Goal: Task Accomplishment & Management: Use online tool/utility

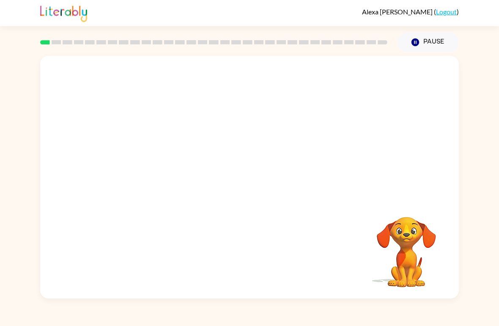
click at [423, 38] on button "Pause Pause" at bounding box center [428, 42] width 61 height 19
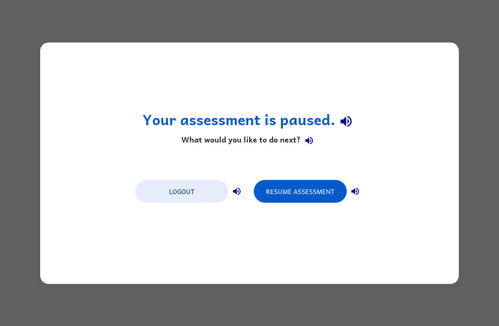
click at [328, 180] on button "Resume Assessment" at bounding box center [300, 191] width 93 height 23
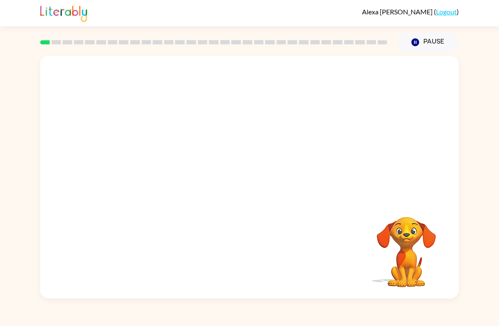
click at [435, 46] on button "Pause Pause" at bounding box center [428, 42] width 61 height 19
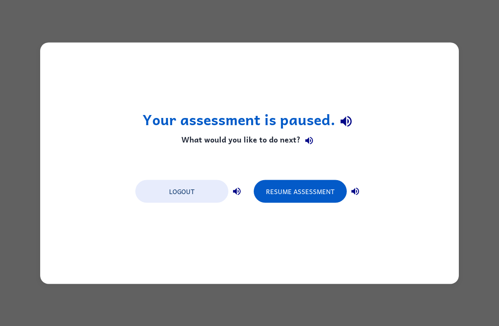
click at [323, 201] on button "Resume Assessment" at bounding box center [300, 191] width 93 height 23
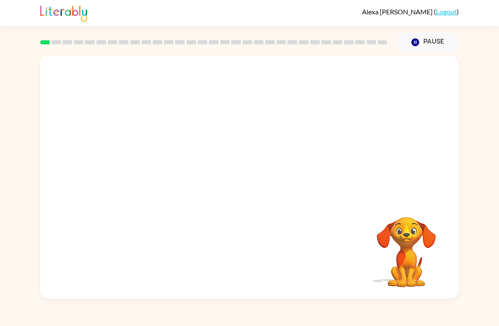
click at [151, 163] on video "Your browser must support playing .mp4 files to use Literably. Please try using…" at bounding box center [249, 127] width 419 height 143
click at [143, 152] on video "Your browser must support playing .mp4 files to use Literably. Please try using…" at bounding box center [249, 127] width 419 height 143
click at [137, 163] on video "Your browser must support playing .mp4 files to use Literably. Please try using…" at bounding box center [249, 127] width 419 height 143
click at [237, 189] on button "button" at bounding box center [250, 181] width 54 height 31
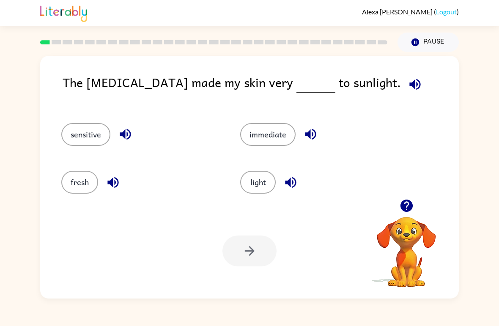
click at [94, 132] on button "sensitive" at bounding box center [85, 134] width 49 height 23
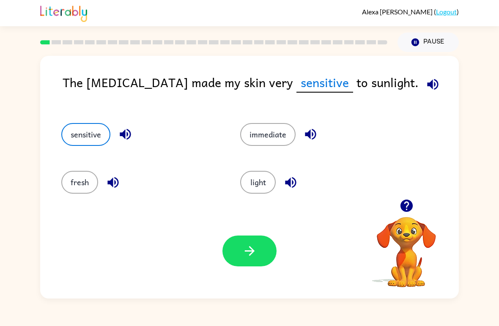
click at [256, 252] on icon "button" at bounding box center [249, 251] width 15 height 15
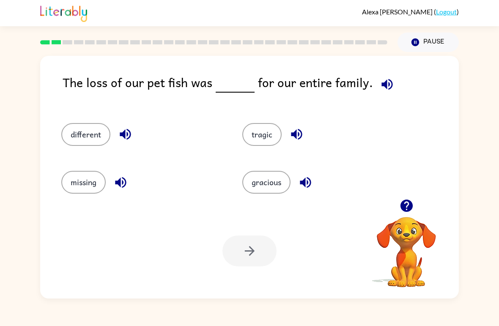
click at [392, 88] on button "button" at bounding box center [388, 85] width 22 height 22
click at [383, 88] on icon "button" at bounding box center [387, 84] width 15 height 15
click at [314, 176] on button "button" at bounding box center [306, 183] width 22 height 22
click at [385, 83] on icon "button" at bounding box center [387, 84] width 15 height 15
click at [275, 141] on button "tragic" at bounding box center [261, 134] width 39 height 23
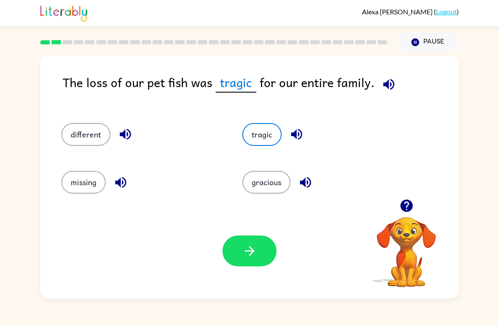
click at [263, 264] on button "button" at bounding box center [250, 251] width 54 height 31
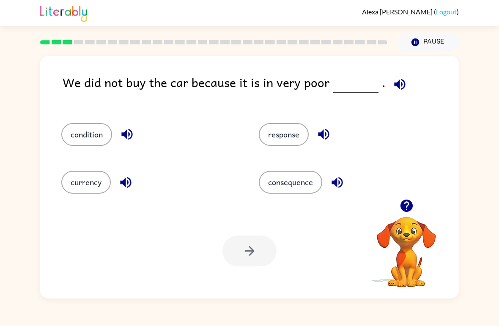
click at [107, 137] on button "condition" at bounding box center [86, 134] width 51 height 23
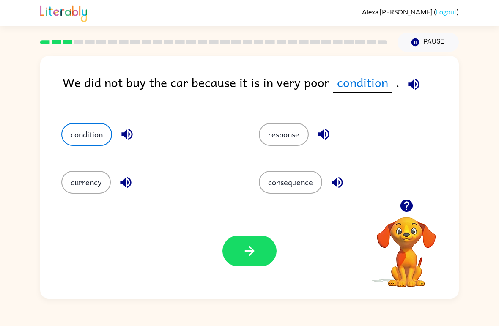
click at [269, 258] on button "button" at bounding box center [250, 251] width 54 height 31
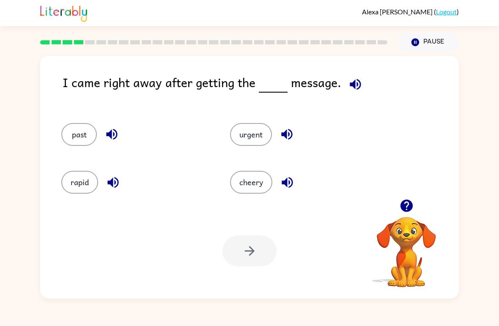
click at [262, 141] on button "urgent" at bounding box center [251, 134] width 42 height 23
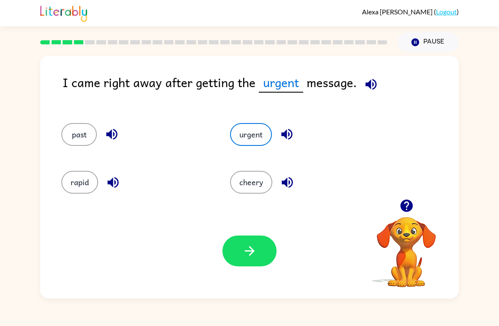
click at [262, 240] on button "button" at bounding box center [250, 251] width 54 height 31
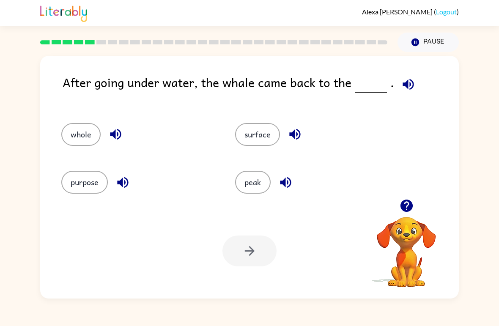
click at [278, 135] on button "surface" at bounding box center [257, 134] width 45 height 23
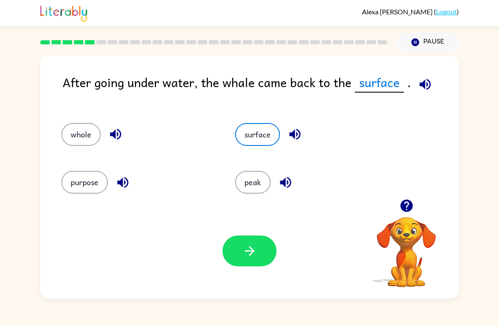
click at [250, 242] on button "button" at bounding box center [250, 251] width 54 height 31
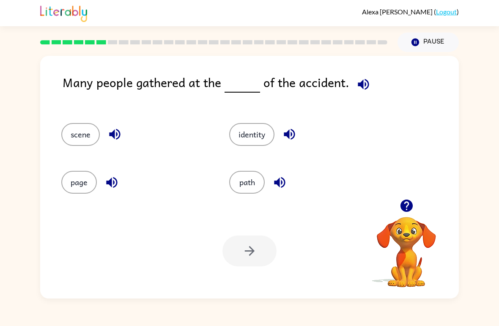
click at [265, 181] on button "path" at bounding box center [247, 182] width 36 height 23
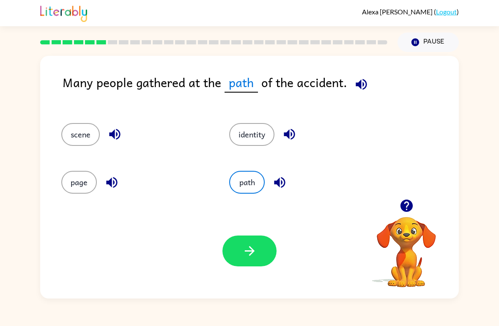
click at [242, 248] on icon "button" at bounding box center [249, 251] width 15 height 15
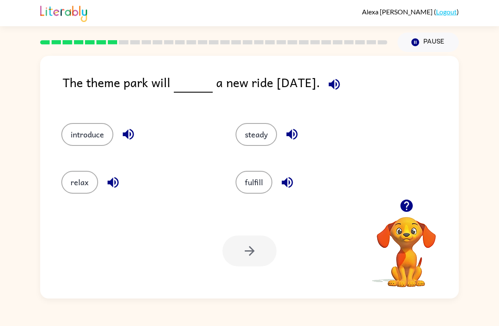
click at [342, 83] on icon "button" at bounding box center [334, 84] width 15 height 15
click at [85, 129] on button "introduce" at bounding box center [87, 134] width 52 height 23
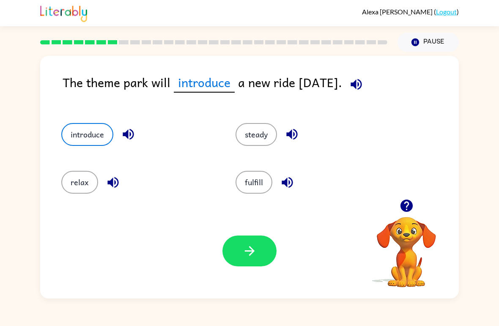
click at [249, 247] on icon "button" at bounding box center [249, 251] width 15 height 15
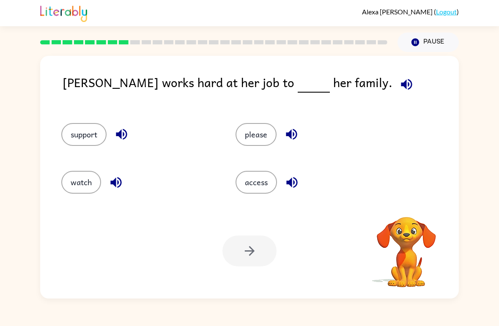
click at [198, 180] on div "watch" at bounding box center [138, 182] width 155 height 23
click at [396, 89] on button "button" at bounding box center [407, 85] width 22 height 22
click at [82, 130] on button "support" at bounding box center [83, 134] width 45 height 23
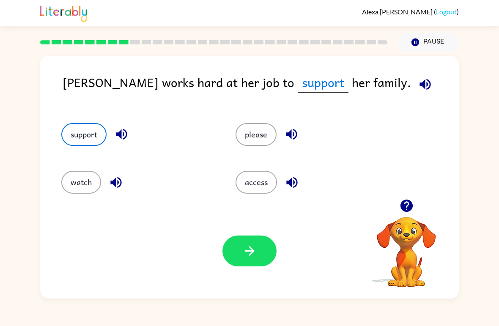
click at [234, 245] on button "button" at bounding box center [250, 251] width 54 height 31
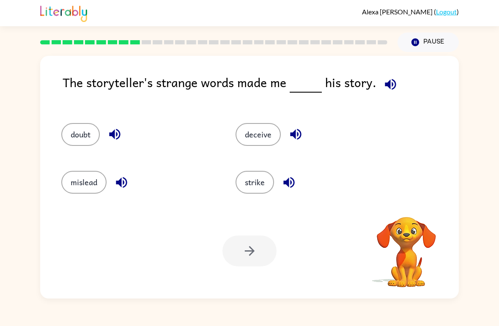
click at [383, 90] on icon "button" at bounding box center [390, 84] width 15 height 15
click at [385, 86] on icon "button" at bounding box center [390, 84] width 11 height 11
click at [236, 175] on div "strike" at bounding box center [313, 182] width 155 height 23
click at [241, 181] on button "strike" at bounding box center [255, 182] width 38 height 23
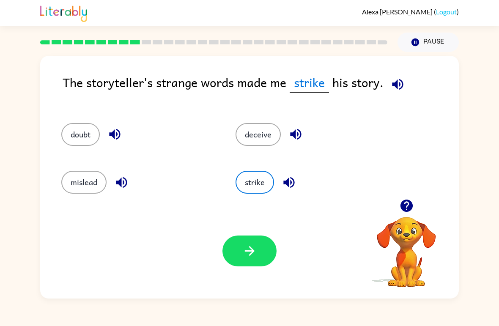
click at [234, 243] on button "button" at bounding box center [250, 251] width 54 height 31
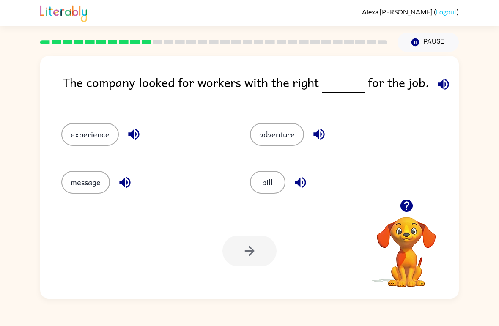
click at [436, 84] on icon "button" at bounding box center [443, 84] width 15 height 15
click at [440, 87] on icon "button" at bounding box center [443, 84] width 15 height 15
click at [86, 143] on button "experience" at bounding box center [90, 134] width 58 height 23
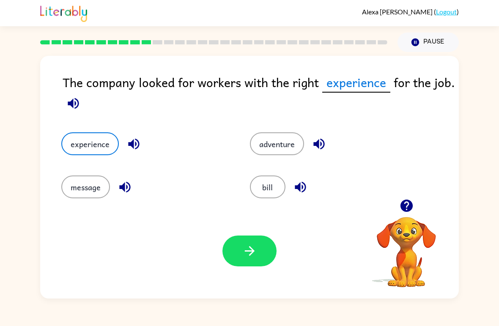
click at [248, 243] on button "button" at bounding box center [250, 251] width 54 height 31
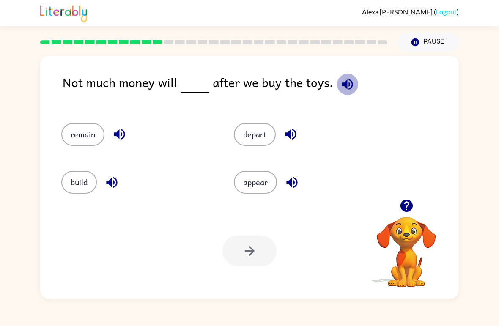
click at [342, 88] on icon "button" at bounding box center [347, 84] width 11 height 11
click at [401, 96] on div "Not much money will after we buy the toys." at bounding box center [261, 89] width 396 height 33
click at [346, 81] on icon "button" at bounding box center [347, 84] width 11 height 11
click at [346, 88] on icon "button" at bounding box center [347, 84] width 15 height 15
click at [356, 81] on div "Not much money will after we buy the toys." at bounding box center [261, 89] width 396 height 33
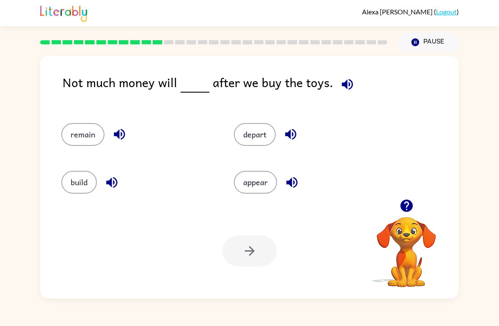
click at [352, 88] on button "button" at bounding box center [348, 85] width 22 height 22
click at [78, 125] on button "remain" at bounding box center [82, 134] width 43 height 23
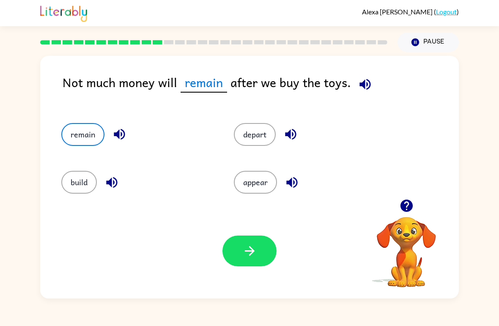
click at [228, 242] on button "button" at bounding box center [250, 251] width 54 height 31
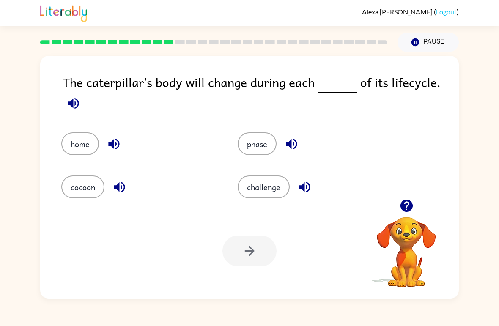
click at [71, 102] on icon "button" at bounding box center [73, 103] width 11 height 11
click at [79, 176] on button "cocoon" at bounding box center [82, 187] width 43 height 23
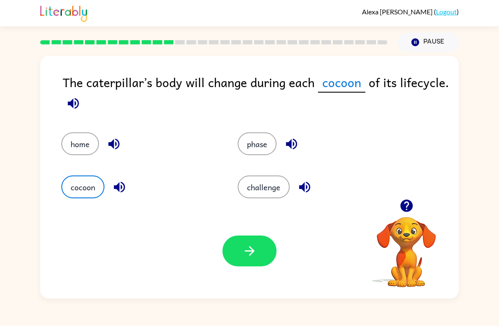
click at [244, 257] on icon "button" at bounding box center [249, 251] width 15 height 15
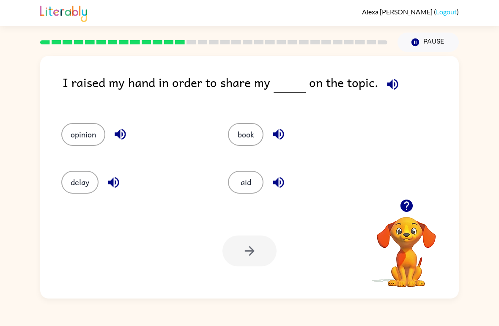
click at [388, 84] on icon "button" at bounding box center [392, 84] width 11 height 11
click at [285, 185] on icon "button" at bounding box center [278, 182] width 15 height 15
click at [284, 139] on icon "button" at bounding box center [278, 134] width 15 height 15
click at [131, 129] on div "opinion" at bounding box center [134, 134] width 147 height 23
click at [131, 138] on button "button" at bounding box center [121, 135] width 22 height 22
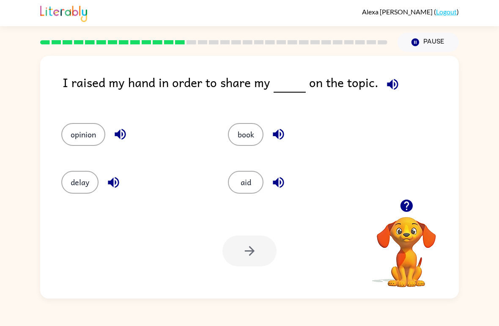
click at [124, 183] on button "button" at bounding box center [114, 183] width 22 height 22
click at [389, 82] on icon "button" at bounding box center [392, 84] width 15 height 15
click at [103, 135] on button "opinion" at bounding box center [83, 134] width 44 height 23
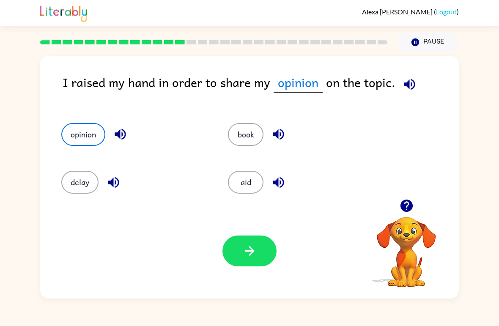
click at [248, 249] on icon "button" at bounding box center [249, 251] width 15 height 15
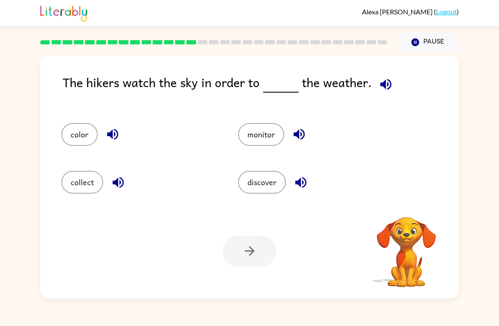
click at [385, 85] on icon "button" at bounding box center [385, 84] width 11 height 11
click at [386, 39] on div at bounding box center [213, 42] width 357 height 30
click at [256, 128] on button "monitor" at bounding box center [261, 134] width 46 height 23
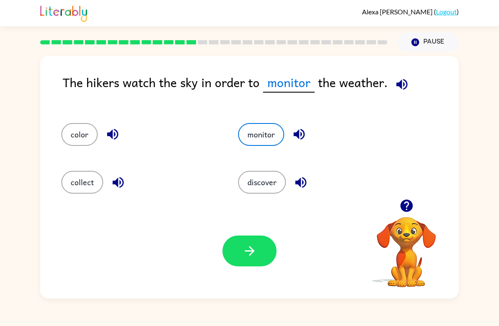
click at [228, 245] on button "button" at bounding box center [250, 251] width 54 height 31
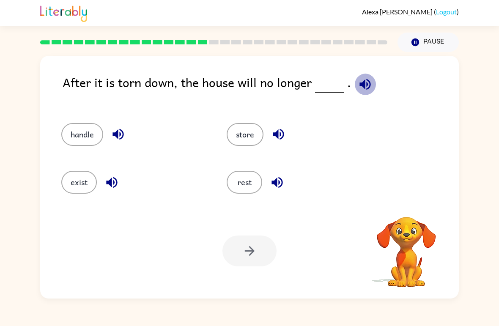
click at [358, 91] on icon "button" at bounding box center [365, 84] width 15 height 15
click at [366, 95] on button "button" at bounding box center [366, 85] width 22 height 22
click at [82, 141] on button "handle" at bounding box center [82, 134] width 42 height 23
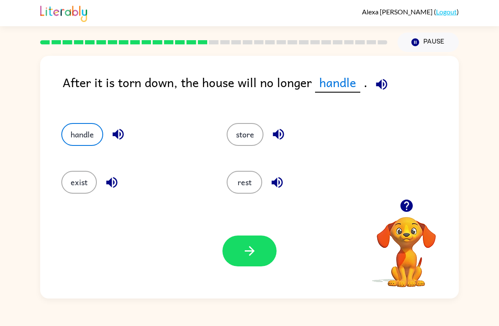
click at [258, 261] on button "button" at bounding box center [250, 251] width 54 height 31
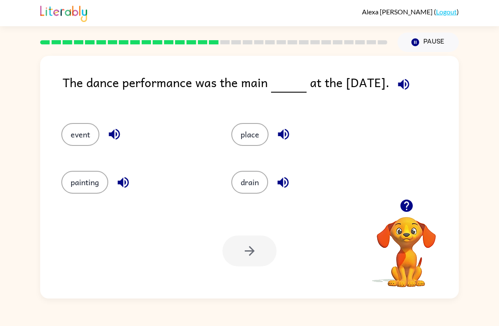
click at [400, 82] on icon "button" at bounding box center [403, 84] width 15 height 15
click at [73, 119] on div "event" at bounding box center [130, 131] width 170 height 48
click at [74, 131] on button "event" at bounding box center [80, 134] width 38 height 23
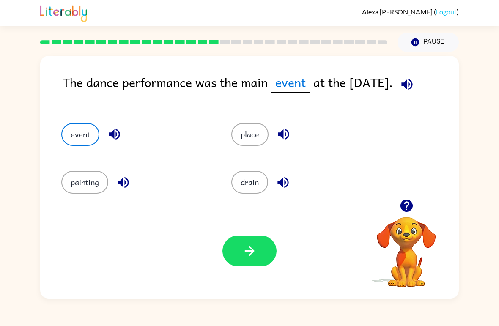
click at [246, 239] on button "button" at bounding box center [250, 251] width 54 height 31
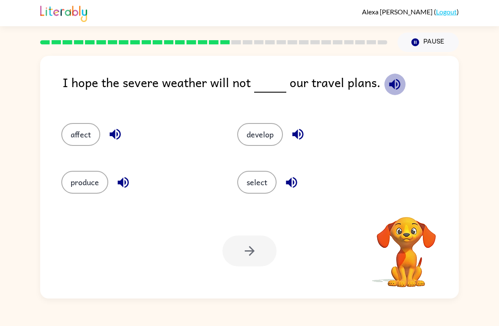
click at [388, 87] on icon "button" at bounding box center [395, 84] width 15 height 15
click at [71, 136] on button "affect" at bounding box center [80, 134] width 39 height 23
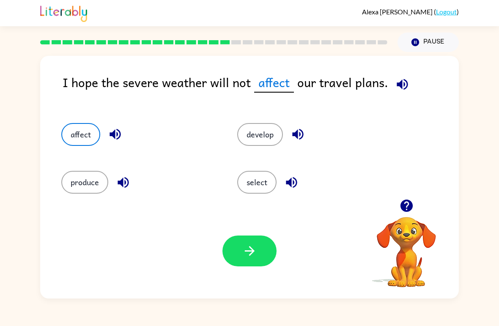
click at [250, 247] on icon "button" at bounding box center [249, 251] width 15 height 15
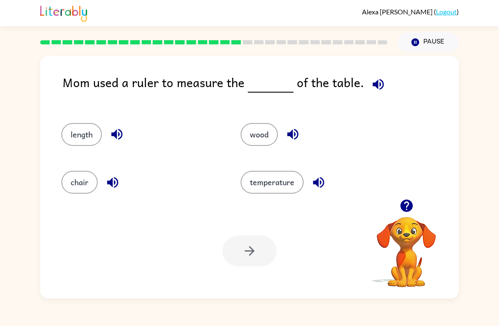
click at [371, 82] on icon "button" at bounding box center [378, 84] width 15 height 15
click at [371, 89] on icon "button" at bounding box center [378, 84] width 15 height 15
click at [371, 79] on icon "button" at bounding box center [378, 84] width 15 height 15
click at [373, 82] on icon "button" at bounding box center [378, 84] width 11 height 11
click at [77, 136] on button "length" at bounding box center [81, 134] width 41 height 23
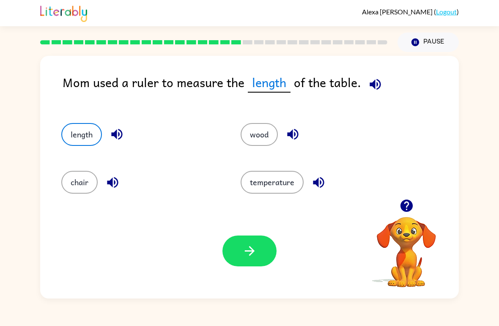
click at [238, 242] on button "button" at bounding box center [250, 251] width 54 height 31
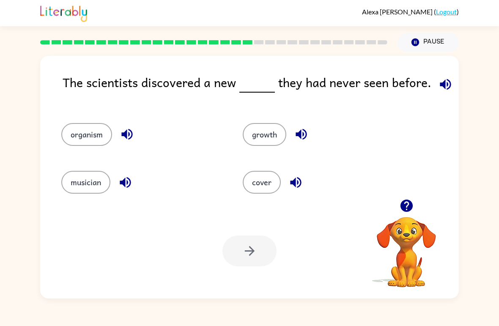
click at [435, 85] on button "button" at bounding box center [446, 85] width 22 height 22
click at [103, 137] on button "organism" at bounding box center [86, 134] width 51 height 23
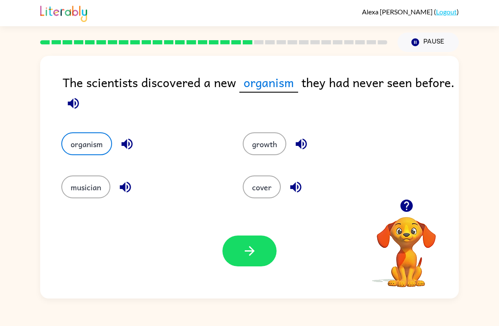
click at [244, 249] on icon "button" at bounding box center [249, 251] width 15 height 15
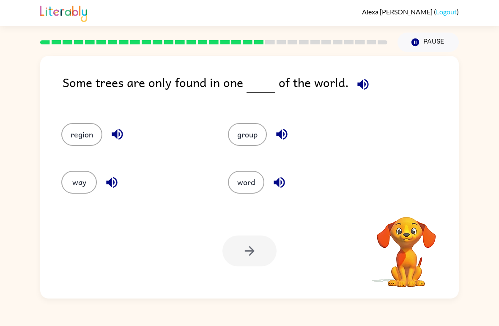
click at [357, 82] on icon "button" at bounding box center [363, 84] width 15 height 15
click at [392, 137] on div "region group way word" at bounding box center [250, 154] width 402 height 89
click at [99, 134] on button "region" at bounding box center [81, 134] width 41 height 23
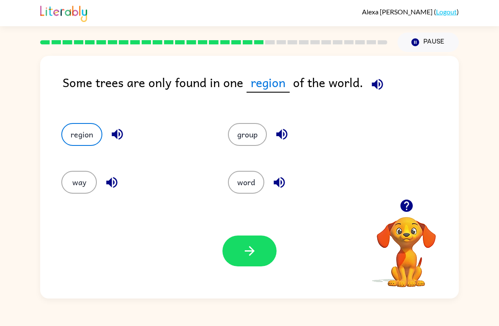
click at [263, 254] on button "button" at bounding box center [250, 251] width 54 height 31
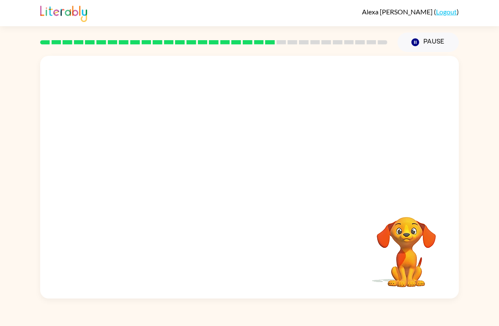
click at [183, 180] on video "Your browser must support playing .mp4 files to use Literably. Please try using…" at bounding box center [249, 127] width 419 height 143
click at [168, 159] on video "Your browser must support playing .mp4 files to use Literably. Please try using…" at bounding box center [249, 127] width 419 height 143
click at [154, 149] on video "Your browser must support playing .mp4 files to use Literably. Please try using…" at bounding box center [249, 127] width 419 height 143
click at [192, 179] on video "Your browser must support playing .mp4 files to use Literably. Please try using…" at bounding box center [249, 127] width 419 height 143
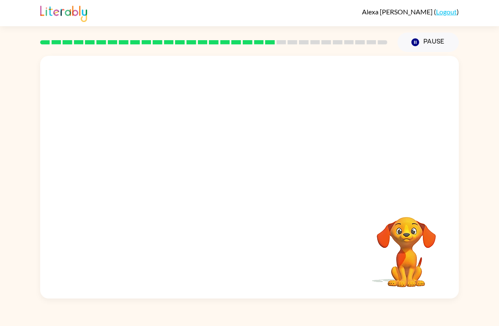
click at [191, 168] on video "Your browser must support playing .mp4 files to use Literably. Please try using…" at bounding box center [249, 127] width 419 height 143
click at [211, 185] on video "Your browser must support playing .mp4 files to use Literably. Please try using…" at bounding box center [249, 127] width 419 height 143
click at [211, 184] on video "Your browser must support playing .mp4 files to use Literably. Please try using…" at bounding box center [249, 127] width 419 height 143
click at [215, 164] on video "Your browser must support playing .mp4 files to use Literably. Please try using…" at bounding box center [249, 127] width 419 height 143
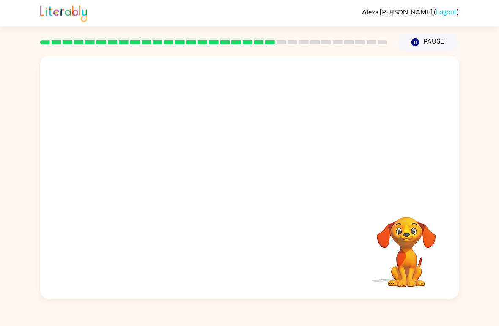
click at [182, 181] on video "Your browser must support playing .mp4 files to use Literably. Please try using…" at bounding box center [249, 127] width 419 height 143
click at [225, 169] on video "Your browser must support playing .mp4 files to use Literably. Please try using…" at bounding box center [249, 127] width 419 height 143
click at [192, 172] on video "Your browser must support playing .mp4 files to use Literably. Please try using…" at bounding box center [249, 127] width 419 height 143
click at [186, 161] on video "Your browser must support playing .mp4 files to use Literably. Please try using…" at bounding box center [249, 127] width 419 height 143
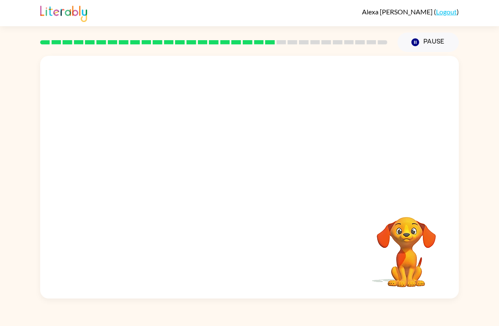
click at [158, 157] on video "Your browser must support playing .mp4 files to use Literably. Please try using…" at bounding box center [249, 127] width 419 height 143
click at [180, 158] on video "Your browser must support playing .mp4 files to use Literably. Please try using…" at bounding box center [249, 127] width 419 height 143
click at [237, 167] on button "button" at bounding box center [250, 181] width 54 height 31
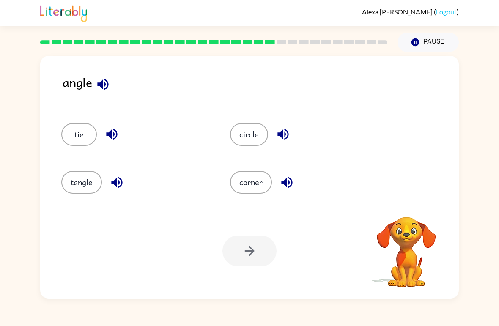
click at [110, 81] on icon "button" at bounding box center [103, 84] width 15 height 15
click at [105, 84] on icon "button" at bounding box center [102, 84] width 11 height 11
click at [99, 88] on icon "button" at bounding box center [103, 84] width 15 height 15
click at [96, 79] on icon "button" at bounding box center [103, 84] width 15 height 15
click at [95, 87] on button "button" at bounding box center [103, 85] width 22 height 22
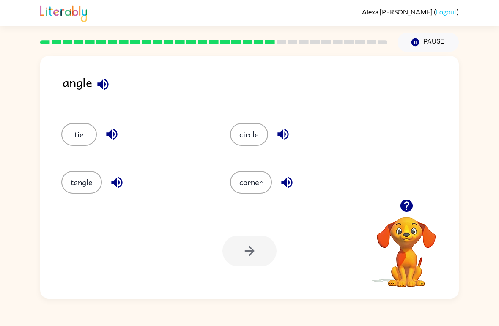
click at [105, 127] on button "button" at bounding box center [112, 135] width 22 height 22
click at [111, 182] on icon "button" at bounding box center [117, 182] width 15 height 15
click at [282, 124] on button "button" at bounding box center [283, 135] width 22 height 22
click at [283, 119] on div "circle" at bounding box center [298, 131] width 169 height 48
click at [290, 185] on icon "button" at bounding box center [287, 182] width 15 height 15
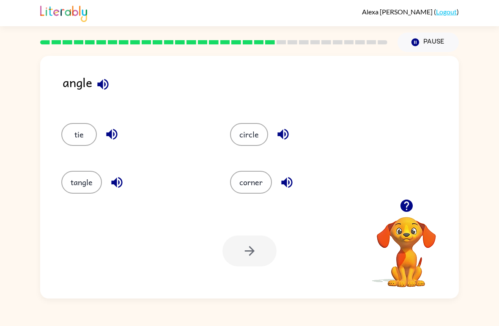
click at [245, 181] on button "corner" at bounding box center [251, 182] width 42 height 23
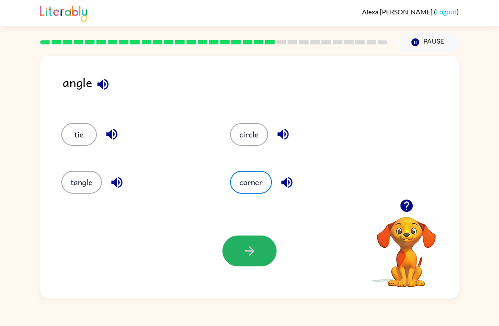
click at [242, 250] on icon "button" at bounding box center [249, 251] width 15 height 15
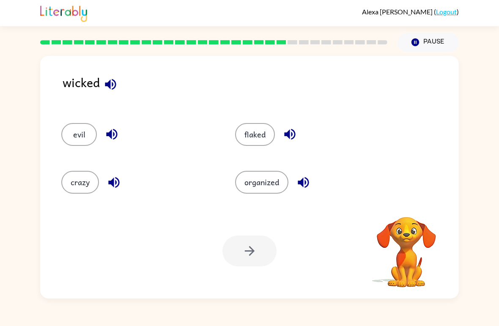
click at [102, 78] on button "button" at bounding box center [111, 85] width 22 height 22
click at [119, 73] on div "wicked evil flaked crazy organized Your browser must support playing .mp4 files…" at bounding box center [249, 177] width 419 height 243
click at [107, 83] on icon "button" at bounding box center [110, 84] width 15 height 15
click at [115, 85] on icon "button" at bounding box center [110, 84] width 11 height 11
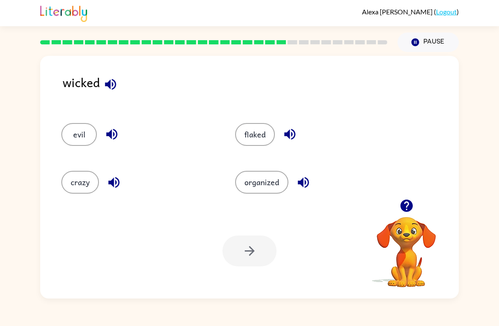
click at [110, 137] on icon "button" at bounding box center [111, 134] width 11 height 11
click at [114, 184] on icon "button" at bounding box center [113, 182] width 11 height 11
click at [294, 132] on icon "button" at bounding box center [290, 134] width 15 height 15
click at [314, 181] on button "button" at bounding box center [304, 183] width 22 height 22
click at [90, 141] on button "evil" at bounding box center [79, 134] width 36 height 23
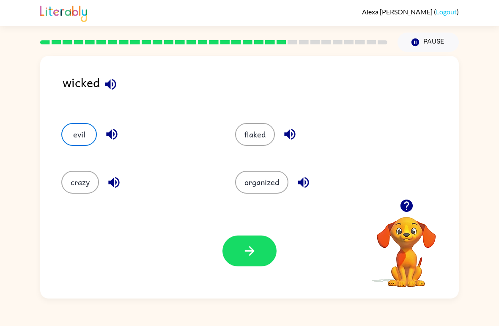
click at [255, 241] on button "button" at bounding box center [250, 251] width 54 height 31
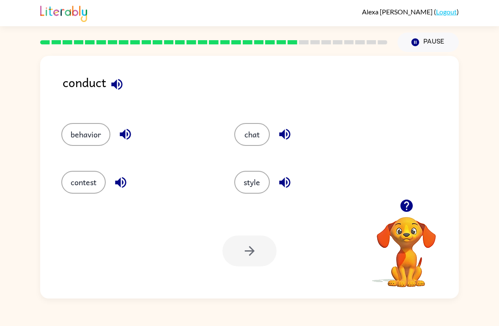
click at [121, 81] on icon "button" at bounding box center [116, 84] width 11 height 11
click at [119, 129] on icon "button" at bounding box center [125, 134] width 15 height 15
click at [131, 180] on button "button" at bounding box center [121, 183] width 22 height 22
click at [292, 136] on icon "button" at bounding box center [285, 134] width 15 height 15
click at [300, 183] on div "style" at bounding box center [311, 182] width 154 height 23
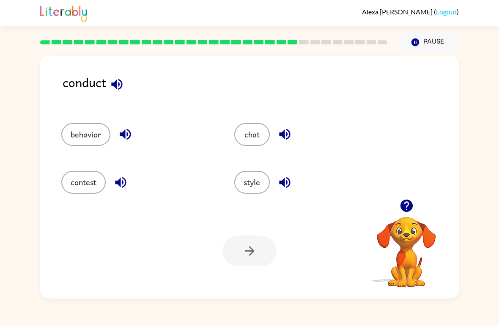
click at [294, 179] on button "button" at bounding box center [285, 183] width 22 height 22
click at [101, 130] on button "behavior" at bounding box center [85, 134] width 49 height 23
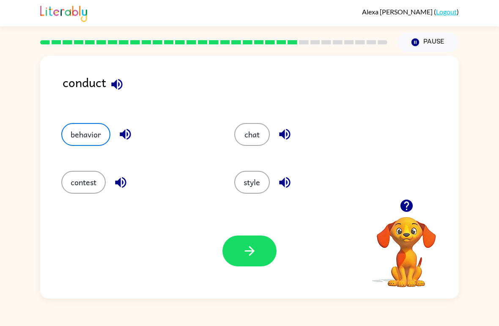
click at [271, 251] on button "button" at bounding box center [250, 251] width 54 height 31
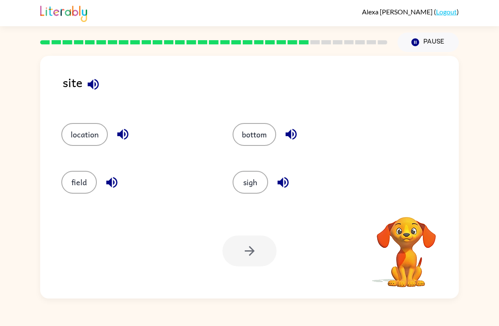
click at [102, 80] on button "button" at bounding box center [93, 85] width 22 height 22
click at [124, 140] on icon "button" at bounding box center [122, 134] width 15 height 15
click at [121, 188] on button "button" at bounding box center [112, 183] width 22 height 22
click at [288, 132] on icon "button" at bounding box center [291, 134] width 15 height 15
click at [289, 182] on icon "button" at bounding box center [283, 182] width 11 height 11
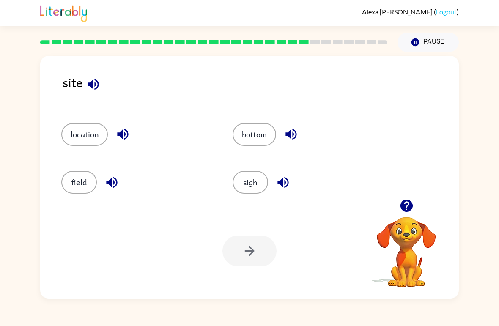
click at [271, 134] on button "bottom" at bounding box center [255, 134] width 44 height 23
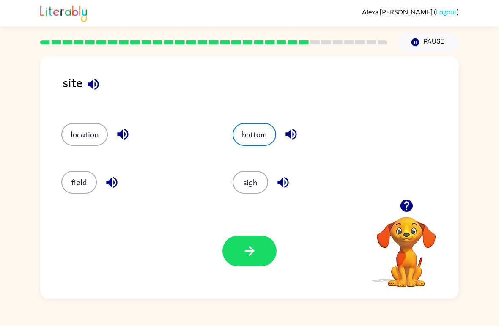
click at [249, 193] on button "sigh" at bounding box center [251, 182] width 36 height 23
click at [256, 244] on icon "button" at bounding box center [249, 251] width 15 height 15
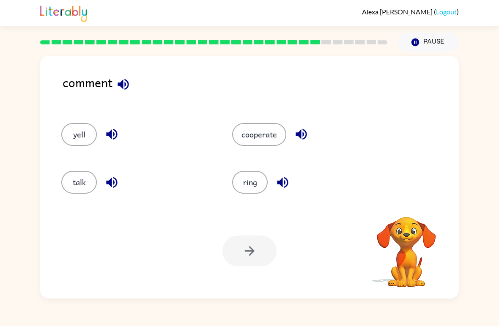
click at [131, 87] on icon "button" at bounding box center [123, 84] width 15 height 15
click at [126, 89] on icon "button" at bounding box center [123, 84] width 11 height 11
click at [116, 135] on icon "button" at bounding box center [111, 134] width 11 height 11
click at [121, 179] on button "button" at bounding box center [112, 183] width 22 height 22
click at [306, 129] on icon "button" at bounding box center [301, 134] width 15 height 15
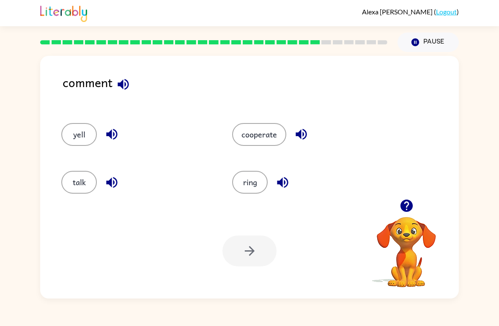
click at [303, 184] on div "ring" at bounding box center [307, 182] width 151 height 23
click at [289, 181] on icon "button" at bounding box center [282, 182] width 15 height 15
click at [108, 176] on icon "button" at bounding box center [111, 182] width 15 height 15
click at [99, 178] on div "talk" at bounding box center [136, 182] width 151 height 23
click at [84, 191] on button "talk" at bounding box center [79, 182] width 36 height 23
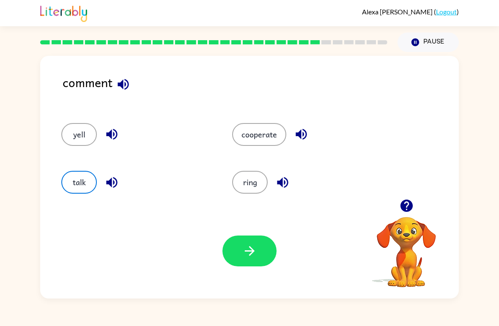
click at [223, 245] on button "button" at bounding box center [250, 251] width 54 height 31
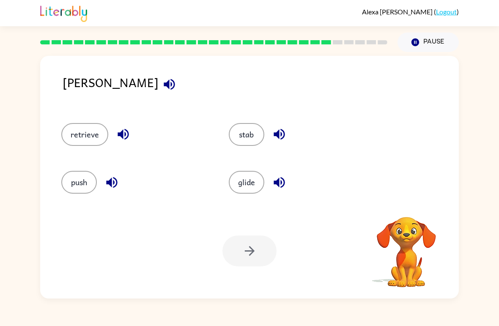
click at [110, 181] on icon "button" at bounding box center [111, 182] width 11 height 11
click at [108, 182] on icon "button" at bounding box center [111, 182] width 11 height 11
click at [118, 177] on icon "button" at bounding box center [111, 182] width 15 height 15
click at [107, 180] on icon "button" at bounding box center [111, 182] width 15 height 15
click at [105, 176] on icon "button" at bounding box center [111, 182] width 15 height 15
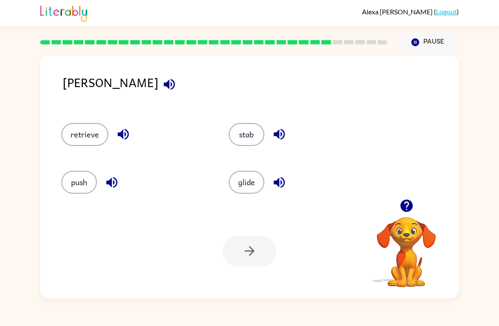
click at [109, 176] on icon "button" at bounding box center [111, 182] width 15 height 15
click at [107, 175] on icon "button" at bounding box center [111, 182] width 15 height 15
click at [112, 176] on icon "button" at bounding box center [111, 182] width 15 height 15
click at [107, 174] on button "button" at bounding box center [112, 183] width 22 height 22
click at [162, 86] on icon "button" at bounding box center [169, 84] width 15 height 15
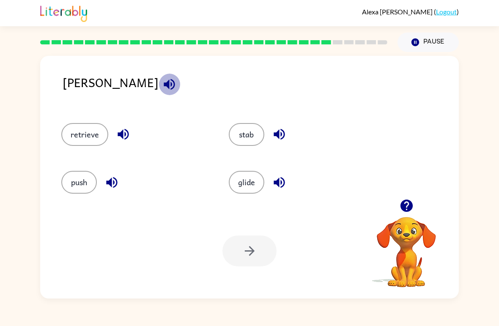
click at [162, 79] on icon "button" at bounding box center [169, 84] width 15 height 15
click at [118, 140] on icon "button" at bounding box center [123, 134] width 15 height 15
click at [115, 186] on icon "button" at bounding box center [111, 182] width 15 height 15
click at [279, 137] on icon "button" at bounding box center [279, 134] width 15 height 15
click at [278, 176] on icon "button" at bounding box center [279, 182] width 15 height 15
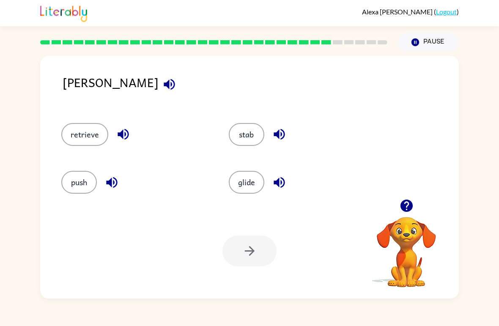
click at [229, 135] on button "stab" at bounding box center [247, 134] width 36 height 23
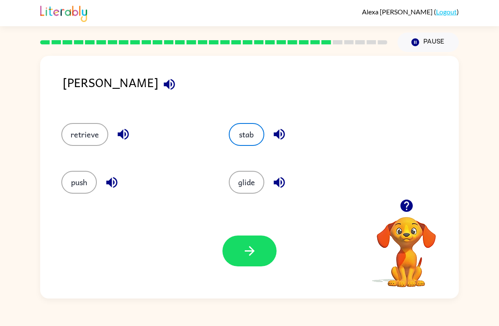
click at [274, 247] on button "button" at bounding box center [250, 251] width 54 height 31
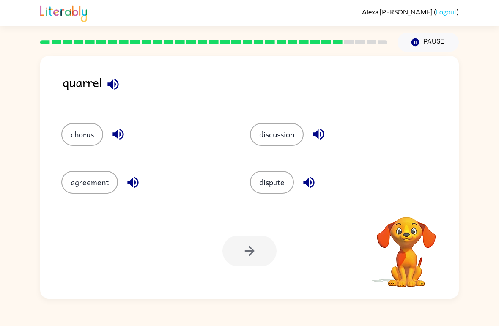
click at [107, 79] on icon "button" at bounding box center [113, 84] width 15 height 15
click at [109, 80] on icon "button" at bounding box center [113, 84] width 15 height 15
click at [120, 124] on button "button" at bounding box center [118, 135] width 22 height 22
click at [138, 192] on button "button" at bounding box center [133, 183] width 22 height 22
click at [322, 127] on icon "button" at bounding box center [318, 134] width 15 height 15
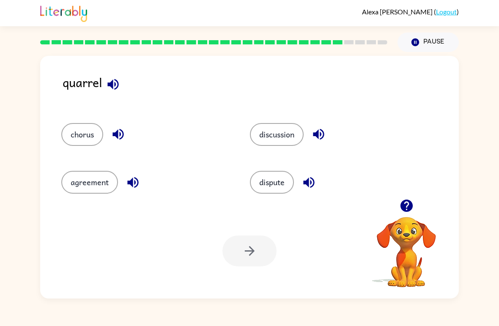
click at [307, 183] on icon "button" at bounding box center [308, 182] width 11 height 11
click at [136, 181] on icon "button" at bounding box center [133, 182] width 15 height 15
click at [125, 138] on icon "button" at bounding box center [118, 134] width 15 height 15
click at [82, 124] on button "chorus" at bounding box center [82, 134] width 42 height 23
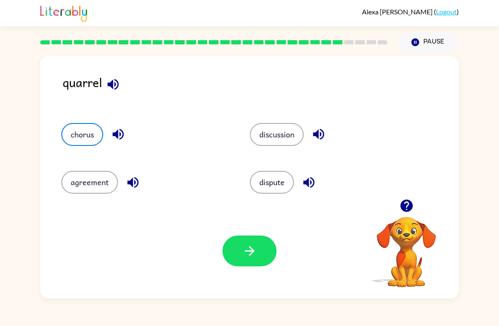
click at [235, 240] on button "button" at bounding box center [250, 251] width 54 height 31
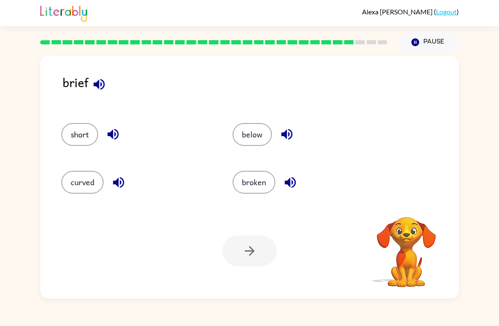
click at [104, 82] on icon "button" at bounding box center [99, 84] width 15 height 15
click at [96, 80] on icon "button" at bounding box center [99, 84] width 15 height 15
click at [93, 84] on icon "button" at bounding box center [99, 84] width 15 height 15
click at [96, 77] on button "button" at bounding box center [99, 85] width 22 height 22
click at [99, 79] on icon "button" at bounding box center [99, 84] width 15 height 15
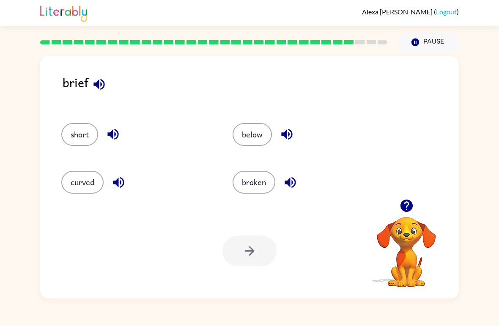
click at [96, 77] on icon "button" at bounding box center [99, 84] width 15 height 15
click at [115, 135] on icon "button" at bounding box center [113, 134] width 15 height 15
click at [111, 192] on div "curved" at bounding box center [137, 182] width 152 height 23
click at [110, 184] on button "button" at bounding box center [119, 183] width 22 height 22
click at [269, 129] on button "below" at bounding box center [252, 134] width 39 height 23
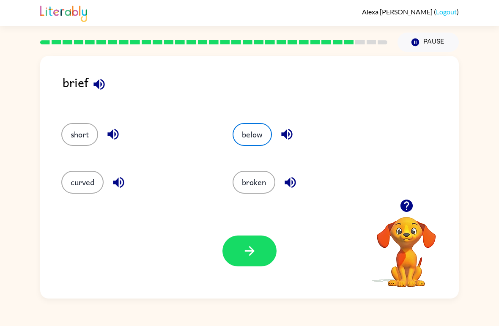
click at [283, 125] on button "button" at bounding box center [287, 135] width 22 height 22
click at [292, 182] on icon "button" at bounding box center [290, 182] width 11 height 11
click at [245, 177] on button "broken" at bounding box center [254, 182] width 43 height 23
click at [247, 252] on icon "button" at bounding box center [250, 251] width 10 height 10
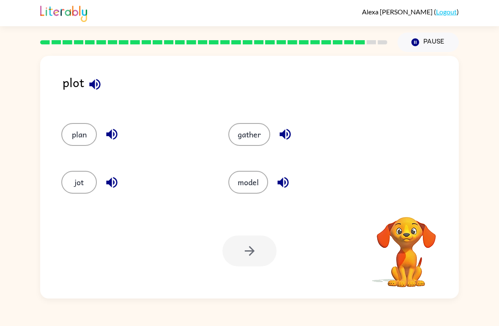
click at [91, 76] on button "button" at bounding box center [95, 85] width 22 height 22
click at [107, 129] on icon "button" at bounding box center [111, 134] width 15 height 15
click at [102, 182] on button "button" at bounding box center [112, 183] width 22 height 22
click at [308, 119] on div "gather" at bounding box center [295, 131] width 167 height 48
click at [282, 118] on div "gather" at bounding box center [295, 131] width 167 height 48
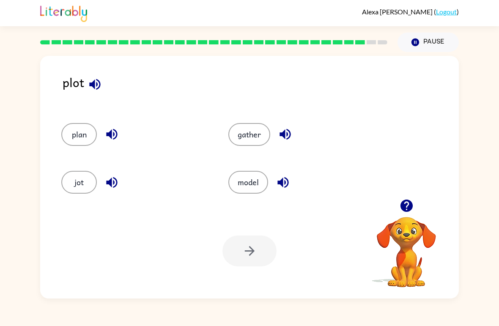
click at [278, 127] on button "button" at bounding box center [286, 135] width 22 height 22
click at [280, 181] on icon "button" at bounding box center [283, 182] width 11 height 11
click at [234, 186] on button "model" at bounding box center [248, 182] width 40 height 23
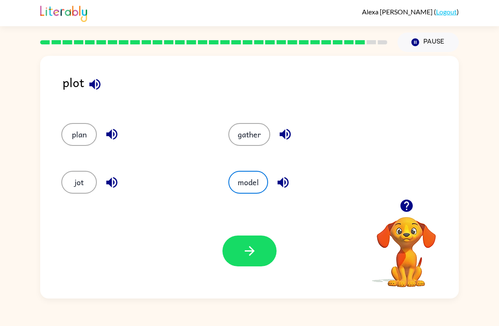
click at [231, 245] on button "button" at bounding box center [250, 251] width 54 height 31
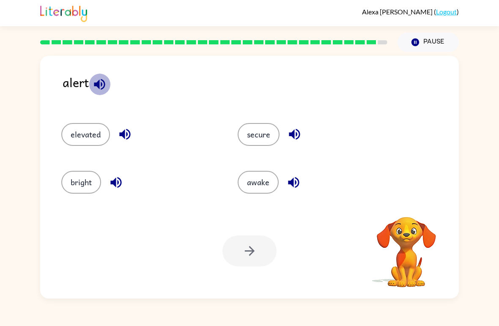
click at [93, 76] on button "button" at bounding box center [100, 85] width 22 height 22
click at [126, 130] on icon "button" at bounding box center [125, 134] width 15 height 15
click at [112, 180] on icon "button" at bounding box center [116, 182] width 15 height 15
click at [285, 123] on div "secure" at bounding box center [310, 131] width 176 height 48
click at [291, 135] on icon "button" at bounding box center [294, 134] width 11 height 11
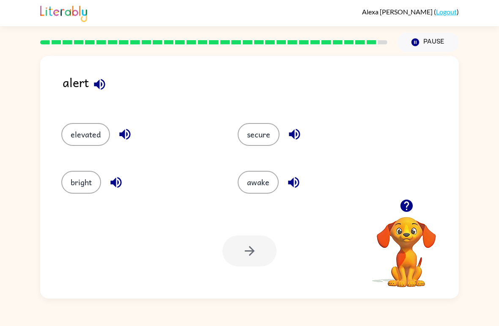
click at [289, 175] on icon "button" at bounding box center [293, 182] width 15 height 15
click at [250, 129] on button "secure" at bounding box center [259, 134] width 42 height 23
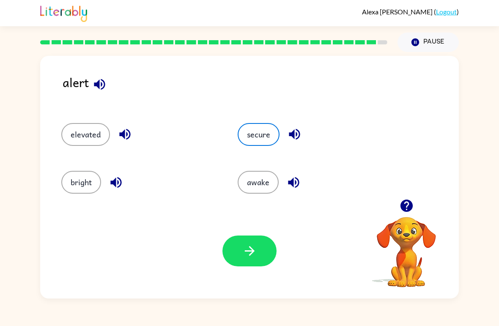
click at [261, 179] on button "awake" at bounding box center [258, 182] width 41 height 23
click at [246, 244] on button "button" at bounding box center [250, 251] width 54 height 31
